Goal: Transaction & Acquisition: Download file/media

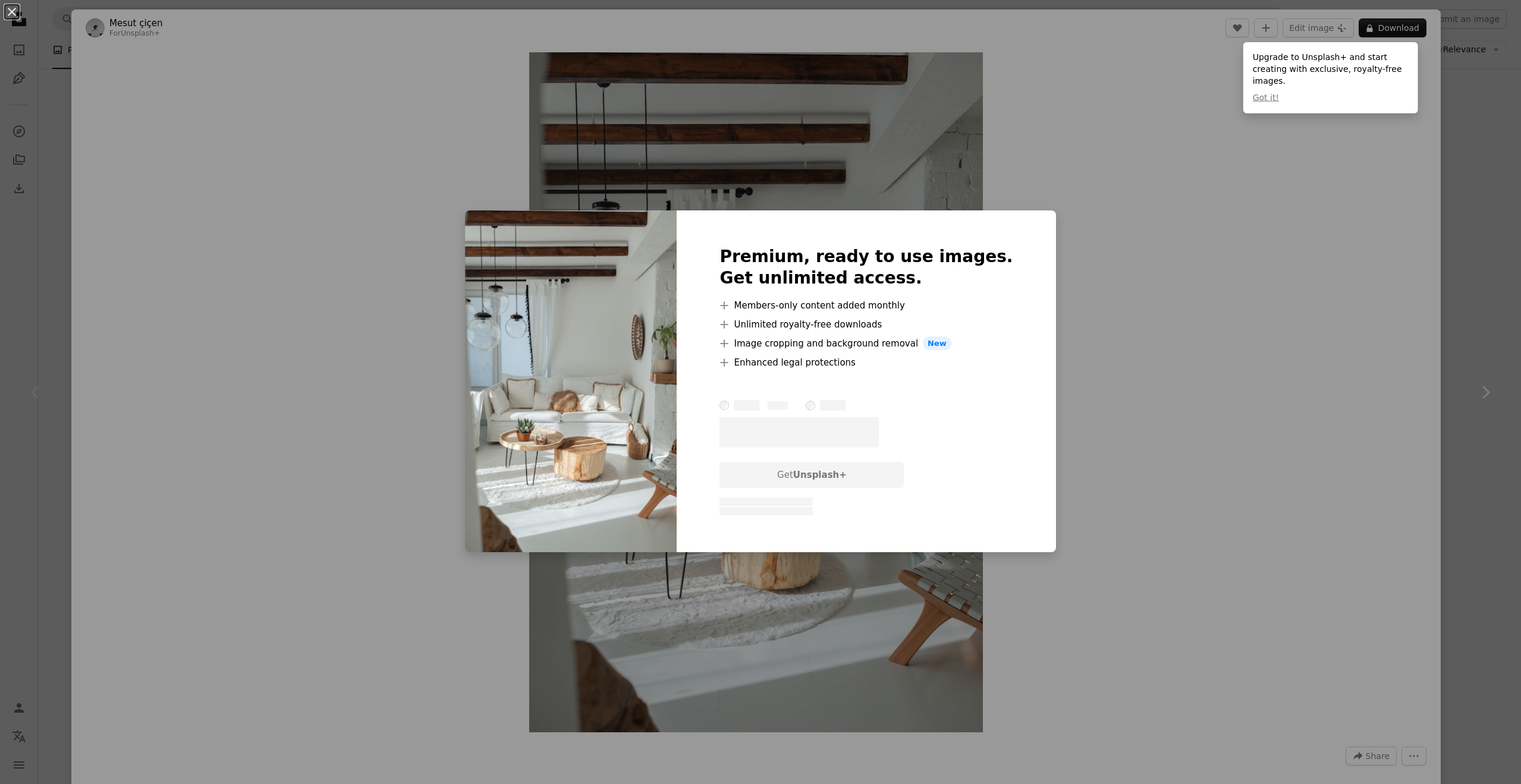
click at [1159, 182] on div "An X shape Premium, ready to use images. Get unlimited access. A plus sign Memb…" at bounding box center [760, 392] width 1521 height 784
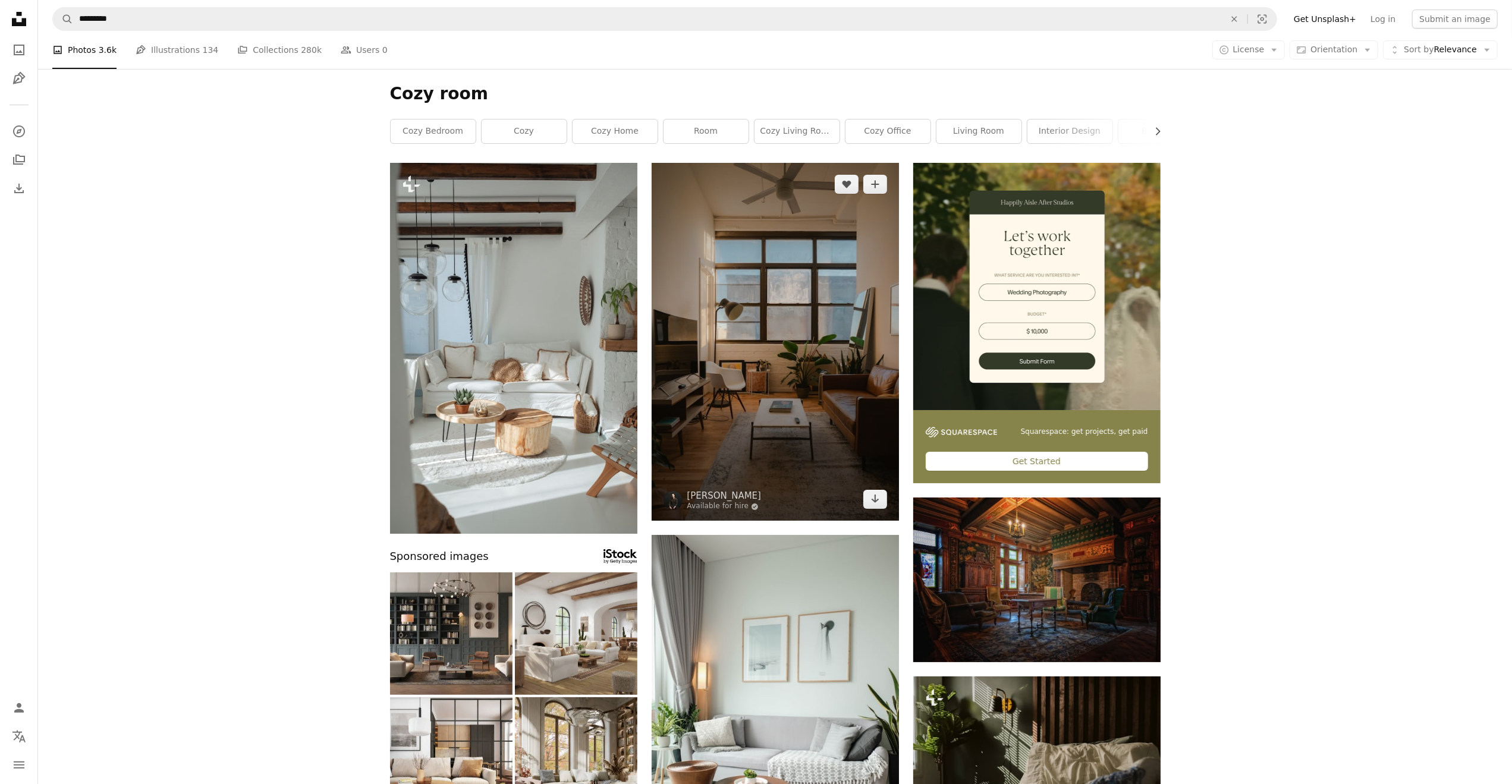
click at [797, 267] on img at bounding box center [776, 342] width 247 height 358
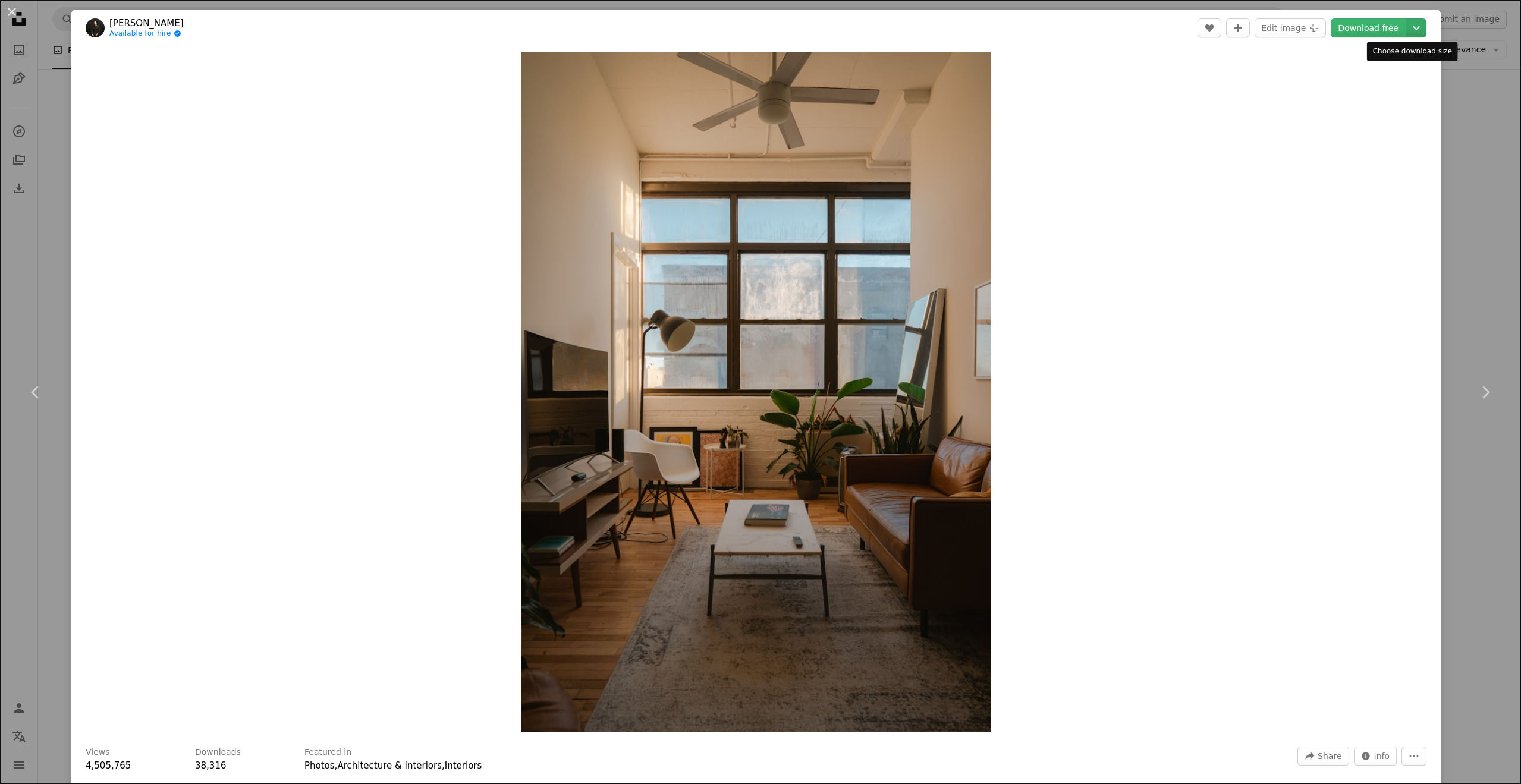
click at [1412, 21] on icon "Chevron down" at bounding box center [1416, 28] width 19 height 14
click at [1389, 136] on span "( 3899 x 5646 )" at bounding box center [1393, 131] width 59 height 9
